Goal: Complete application form: Complete application form

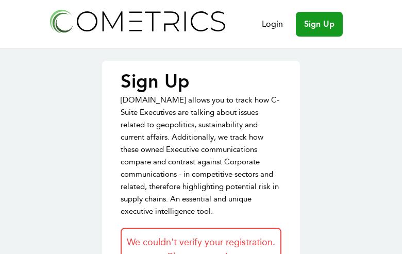
type input "SIYgIVLcBrSUR"
type input "UPhrdbvNkyNHblqf"
type input "lxYhQYUIQjYLGB"
type input "[EMAIL_ADDRESS][DOMAIN_NAME]"
